Goal: Task Accomplishment & Management: Complete application form

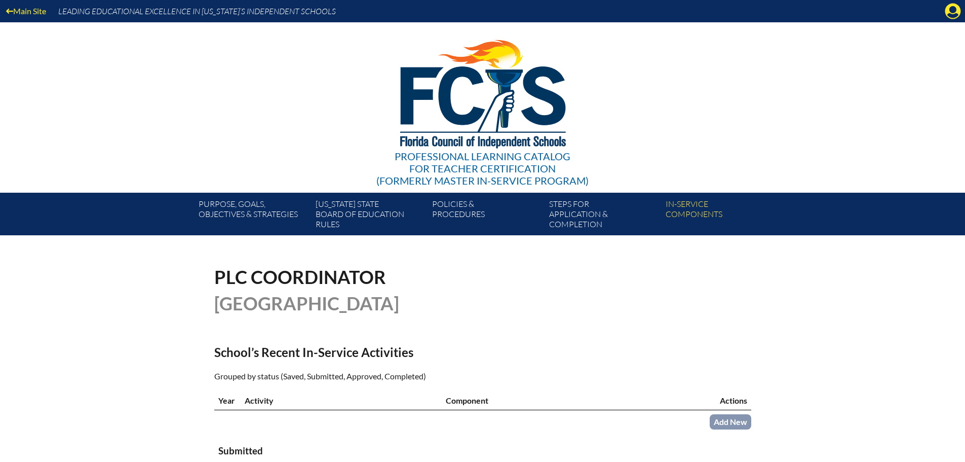
scroll to position [304, 0]
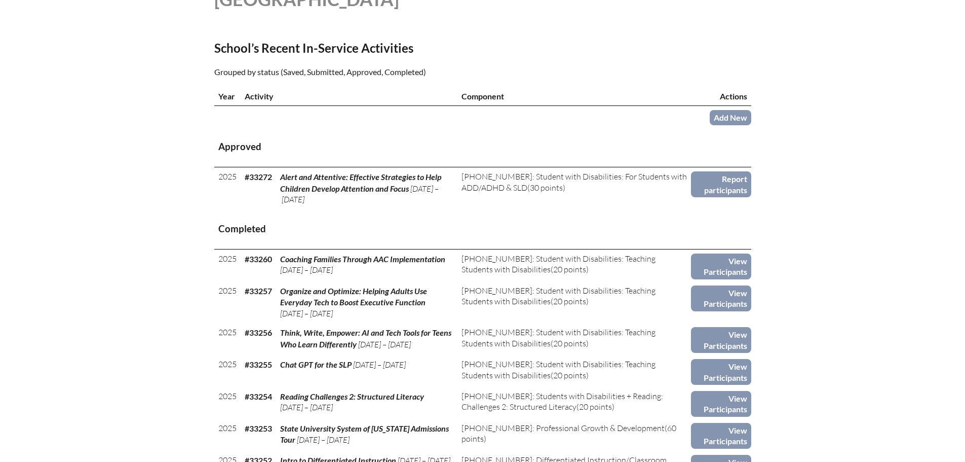
scroll to position [304, 0]
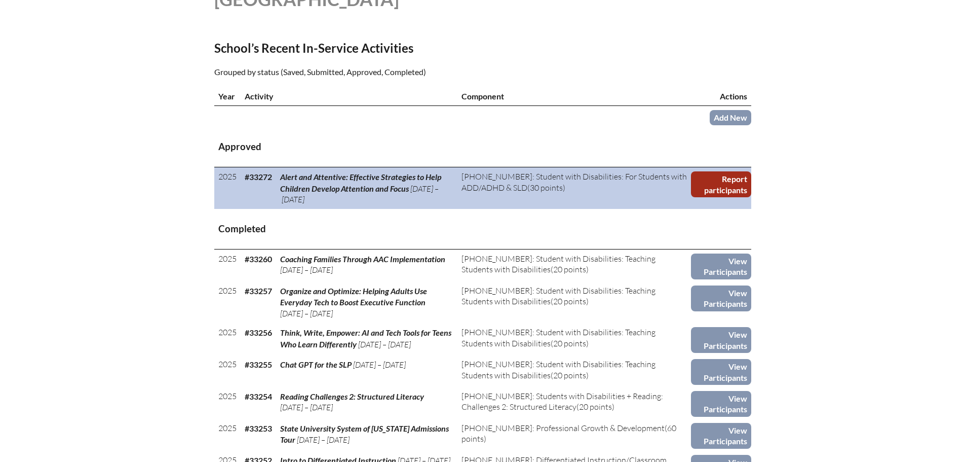
click at [733, 178] on link "Report participants" at bounding box center [721, 184] width 60 height 26
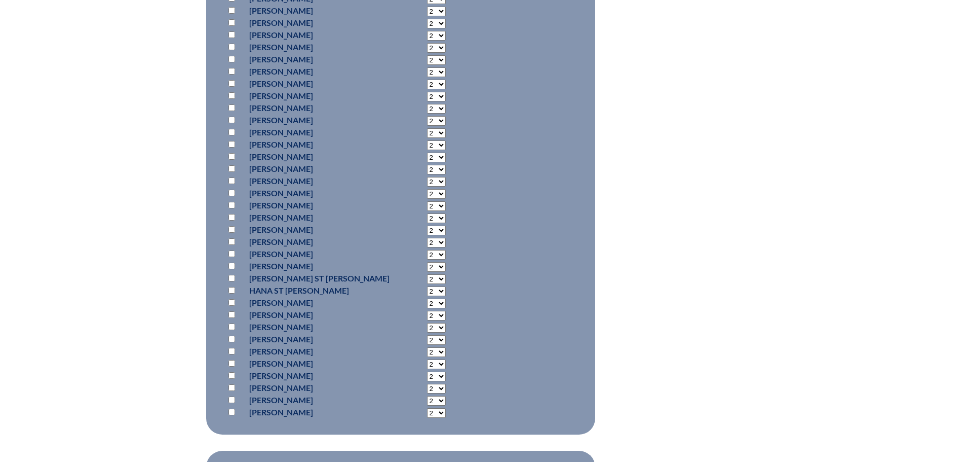
scroll to position [760, 0]
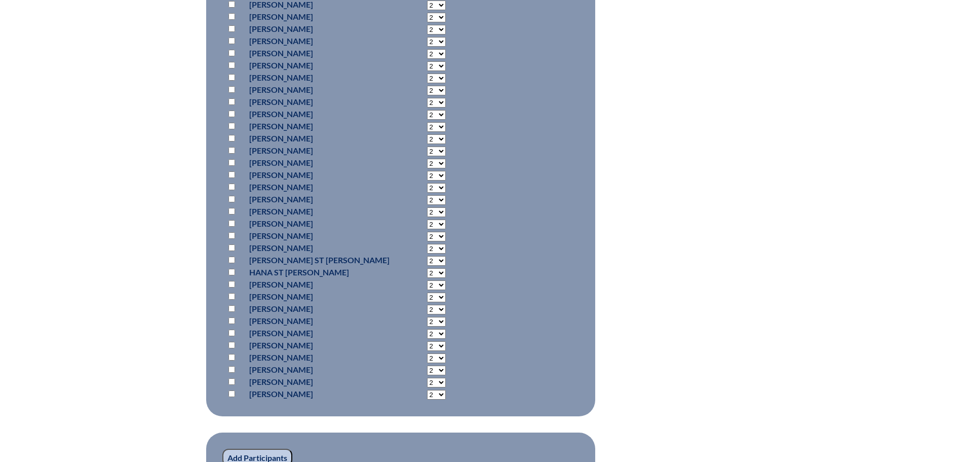
click at [230, 329] on input "checkbox" at bounding box center [232, 332] width 7 height 7
checkbox input "true"
click at [429, 329] on select "2 3 4 5 6 7 8 9 10 11 12 13 14 15 16 17 18 19 20 21 22 23" at bounding box center [436, 334] width 19 height 10
click at [540, 290] on fieldset "Add Participants" at bounding box center [400, 83] width 389 height 665
click at [275, 449] on input "Add Participants" at bounding box center [257, 457] width 70 height 17
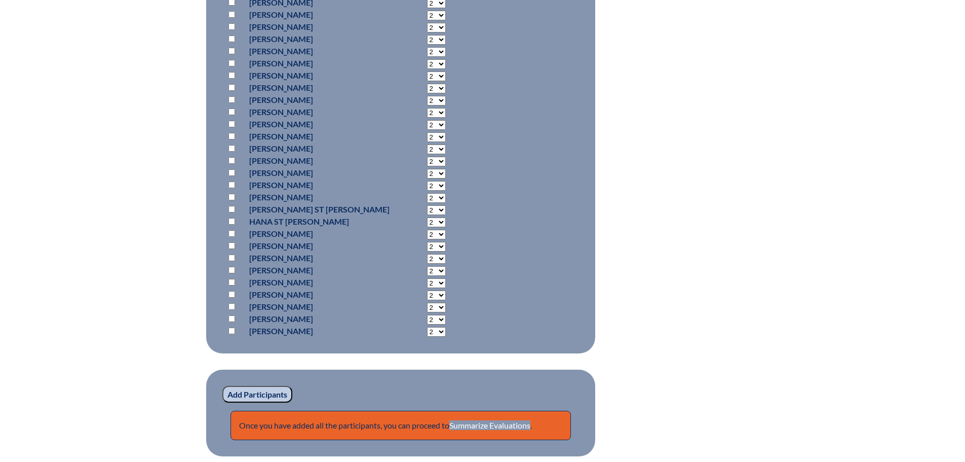
scroll to position [917, 0]
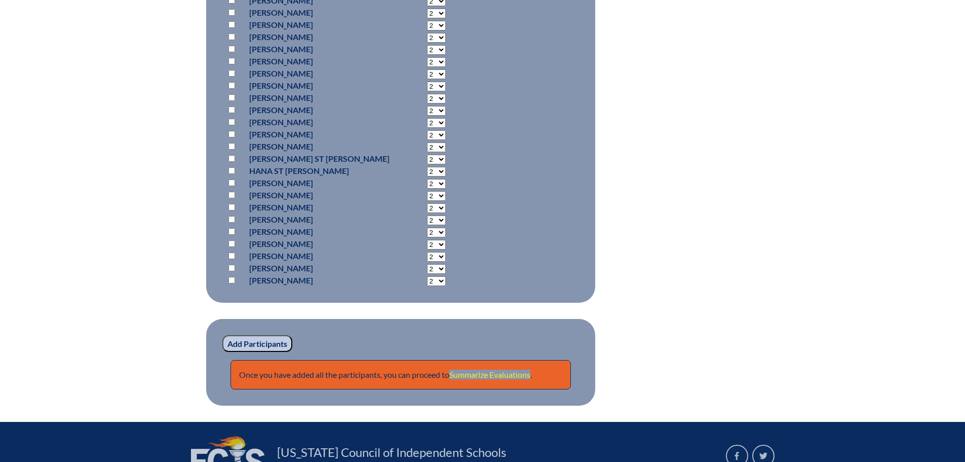
click at [503, 369] on link "Summarize Evaluations" at bounding box center [490, 374] width 81 height 10
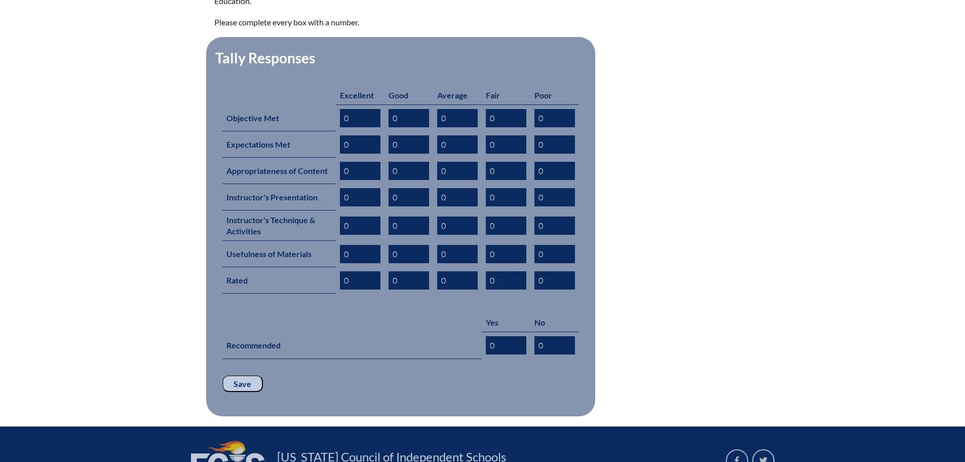
scroll to position [525, 0]
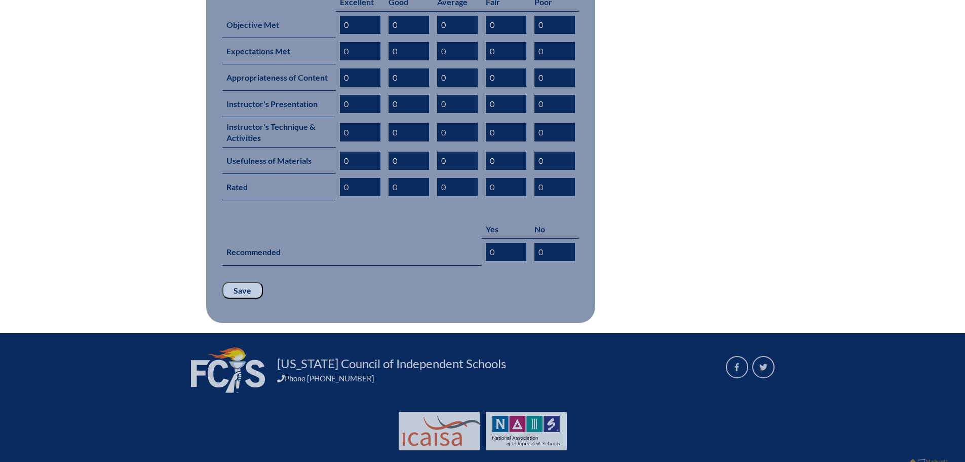
click at [249, 282] on input "Save" at bounding box center [242, 290] width 41 height 17
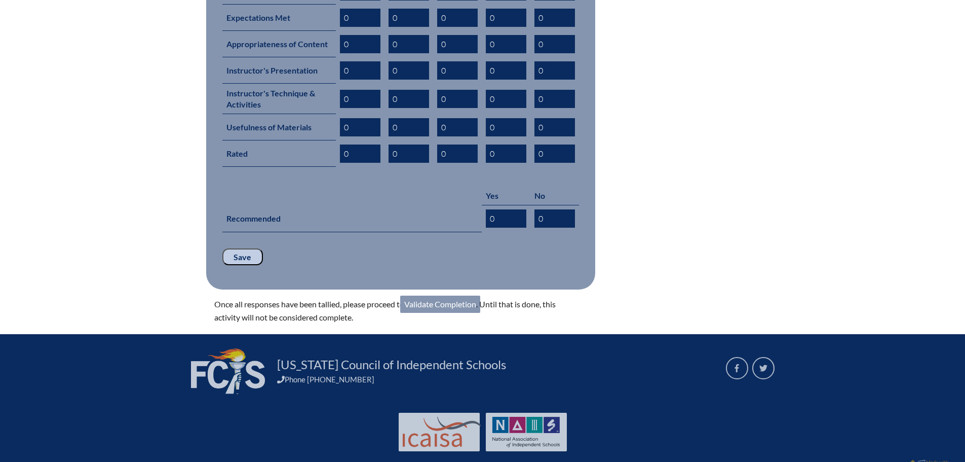
scroll to position [559, 0]
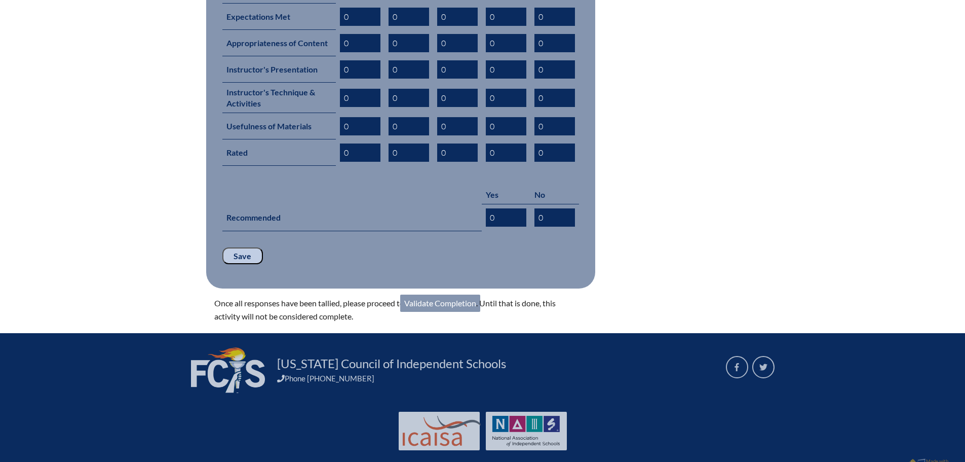
click at [457, 294] on link "Validate Completion" at bounding box center [440, 302] width 80 height 17
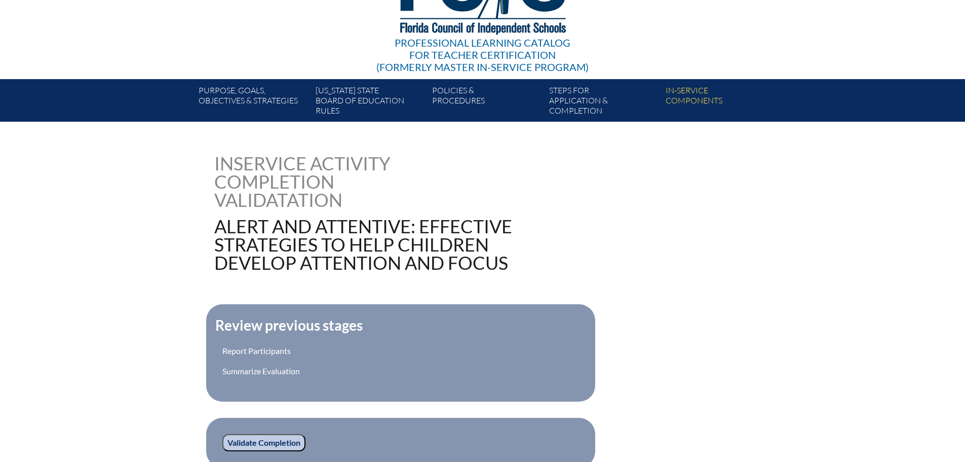
scroll to position [281, 0]
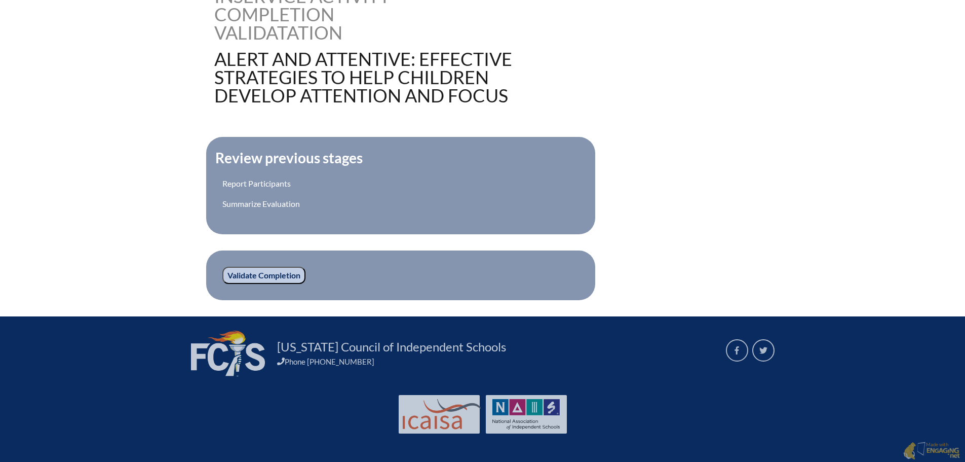
click at [250, 272] on input "Validate Completion" at bounding box center [263, 275] width 83 height 17
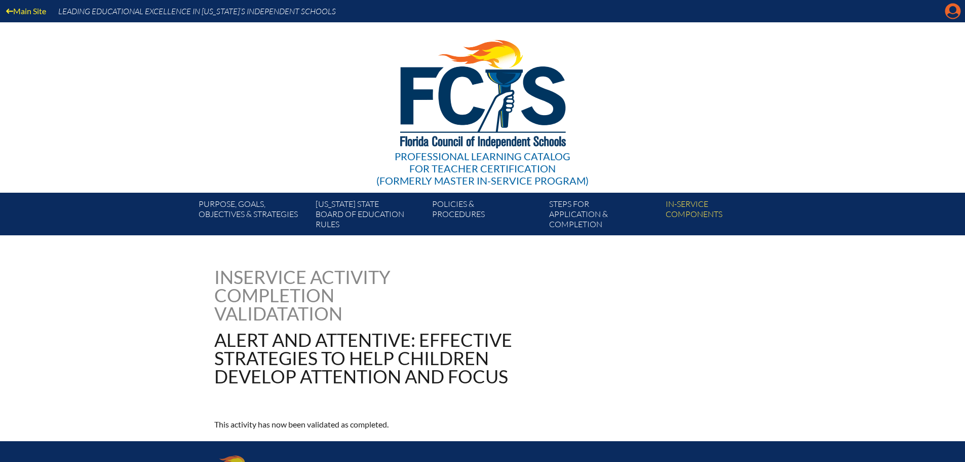
click at [949, 11] on icon at bounding box center [954, 12] width 16 height 16
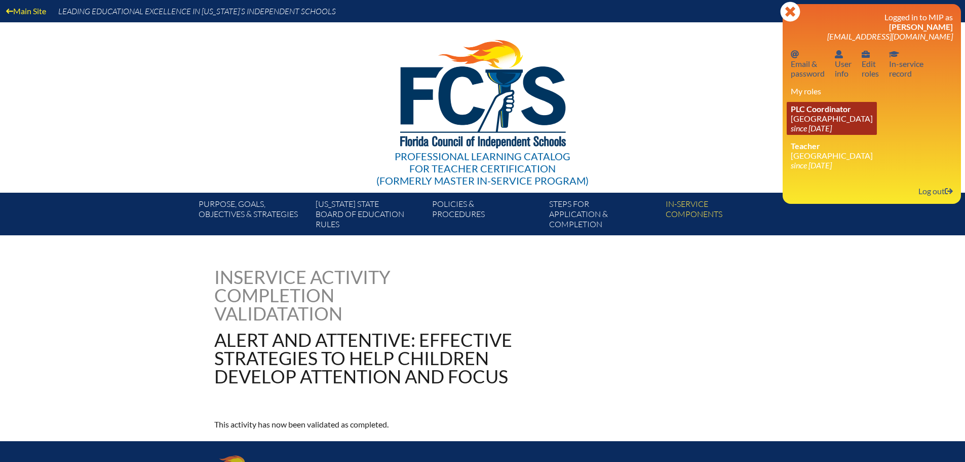
click at [811, 119] on link "PLC Coordinator Canterbury School since 2021 Aug 2" at bounding box center [832, 118] width 90 height 33
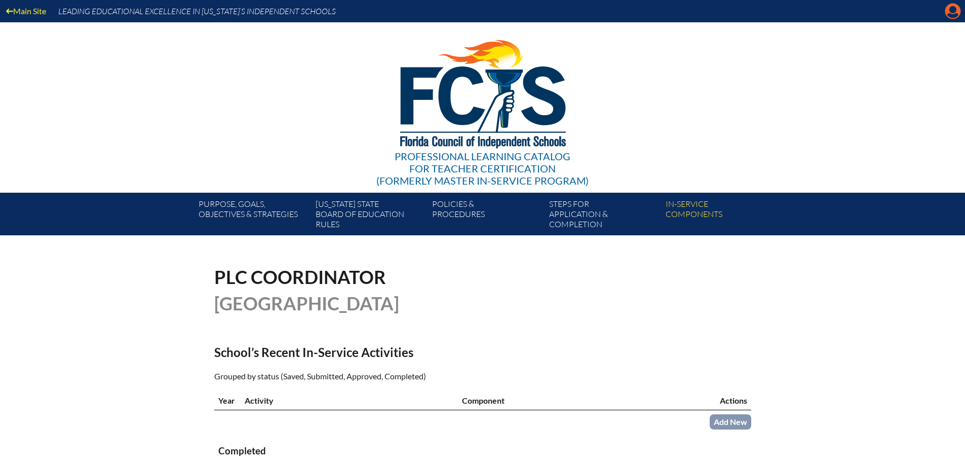
click at [955, 18] on icon "Manage account" at bounding box center [953, 11] width 16 height 16
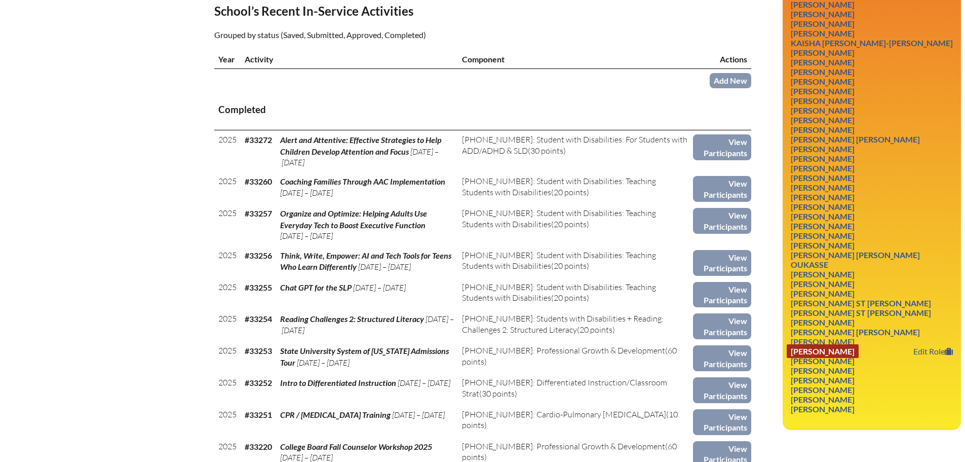
scroll to position [355, 0]
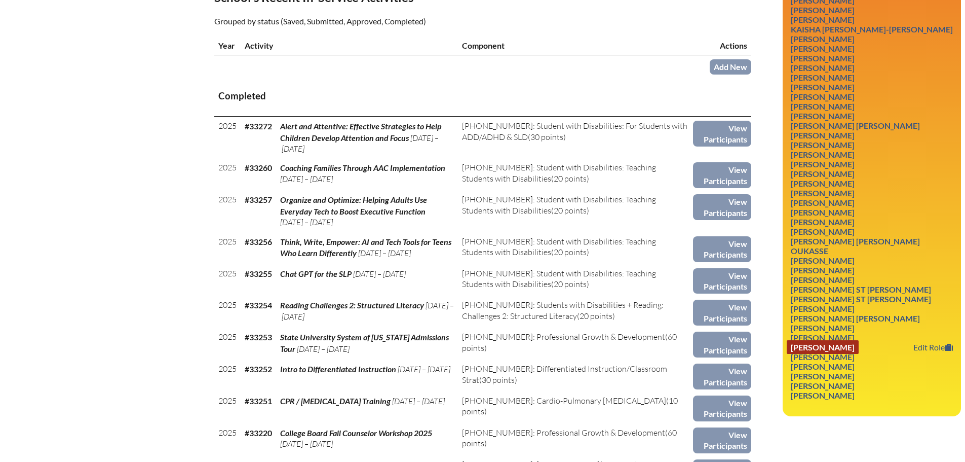
click at [853, 340] on link "[PERSON_NAME]" at bounding box center [823, 347] width 72 height 14
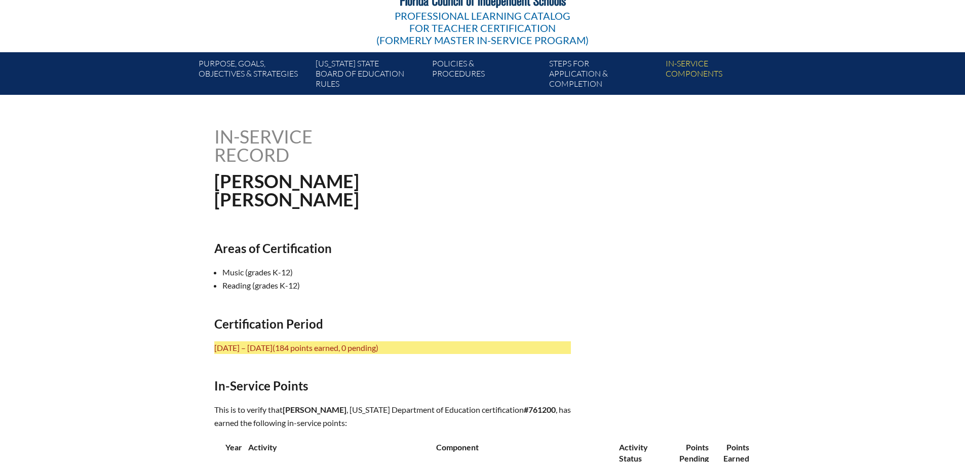
scroll to position [304, 0]
